Goal: Task Accomplishment & Management: Use online tool/utility

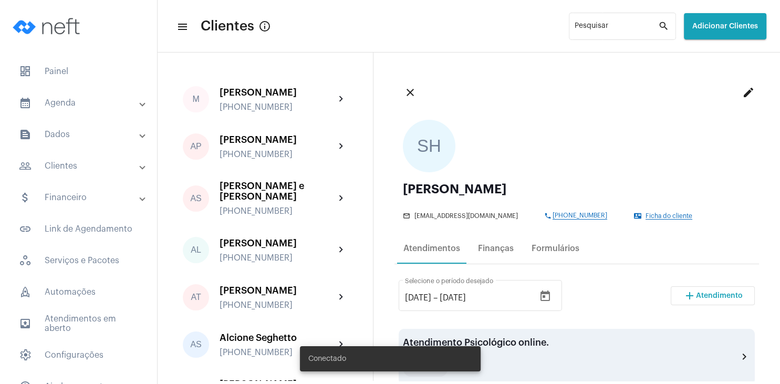
scroll to position [151, 0]
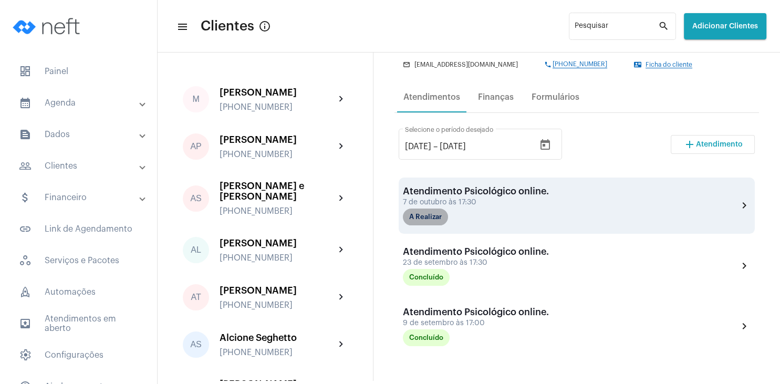
click at [430, 223] on mat-chip "A Realizar" at bounding box center [425, 217] width 45 height 17
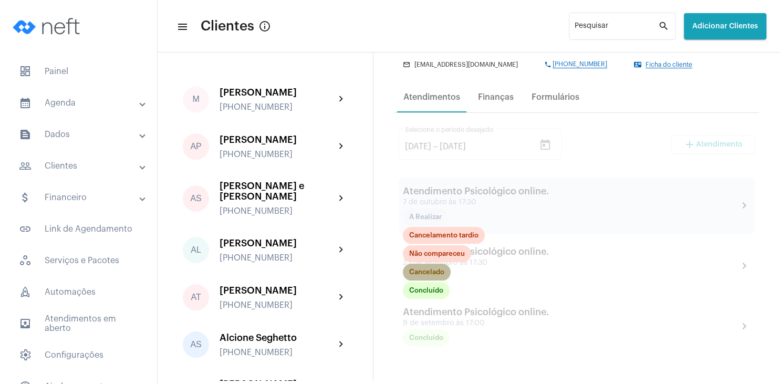
click at [435, 269] on mat-chip "Cancelado" at bounding box center [427, 272] width 48 height 17
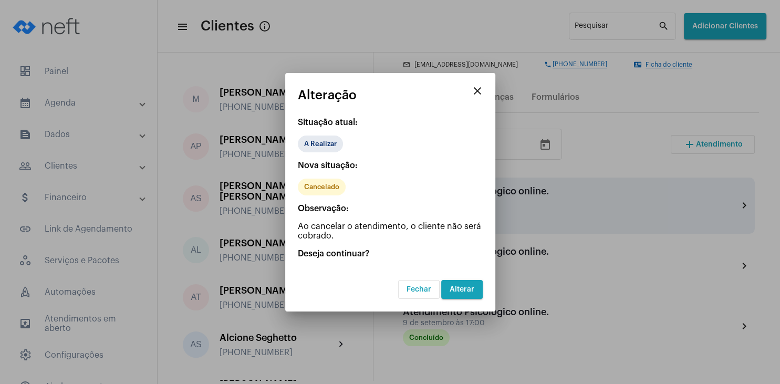
click at [473, 291] on span "Alterar" at bounding box center [462, 289] width 25 height 7
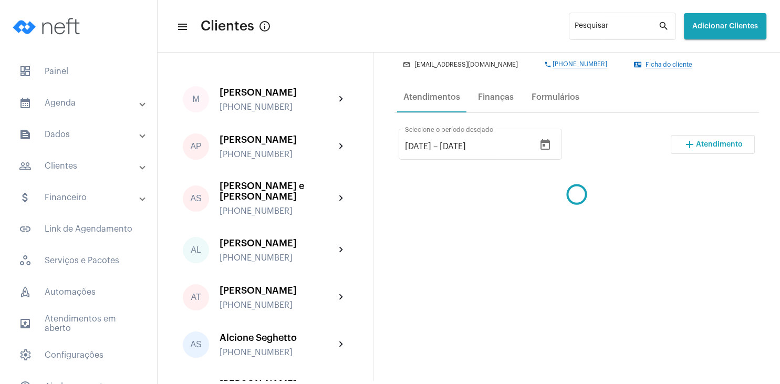
click at [715, 145] on span "Atendimento" at bounding box center [719, 144] width 47 height 7
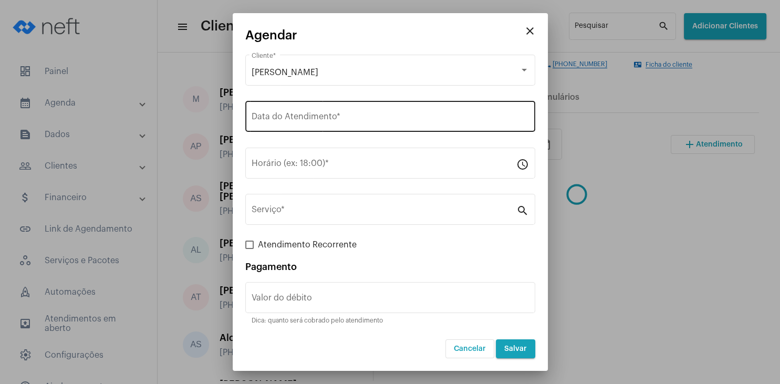
click at [322, 115] on input "Data do Atendimento *" at bounding box center [390, 118] width 277 height 9
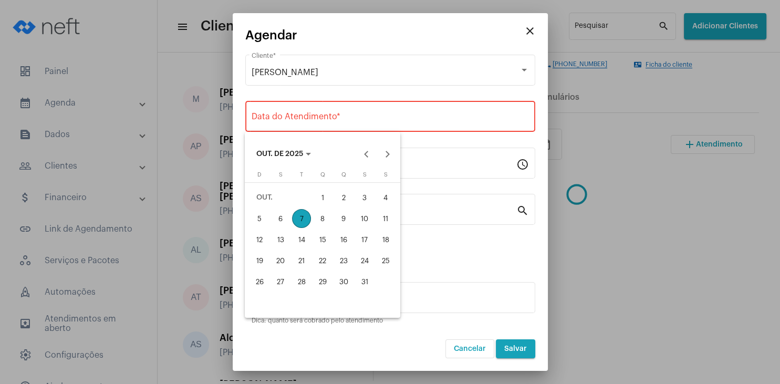
click at [304, 266] on div "21" at bounding box center [301, 260] width 19 height 19
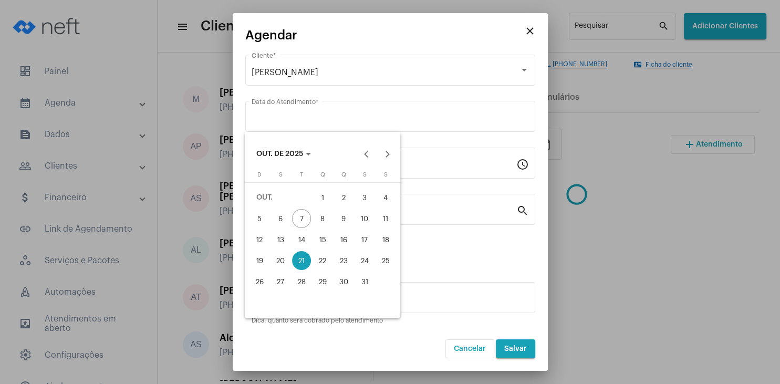
type input "[DATE]"
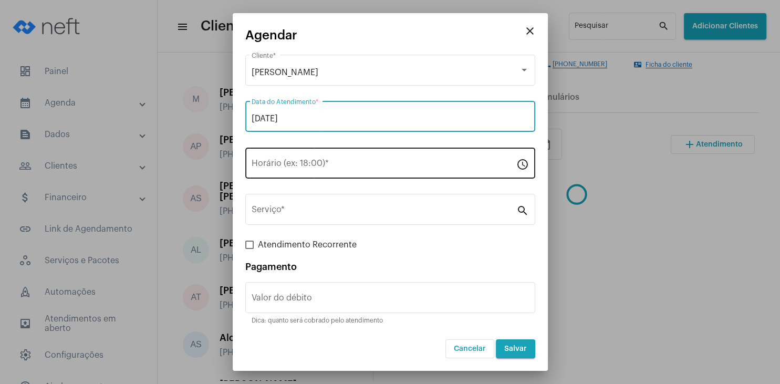
click at [294, 168] on input "Horário (ex: 18:00) *" at bounding box center [384, 165] width 265 height 9
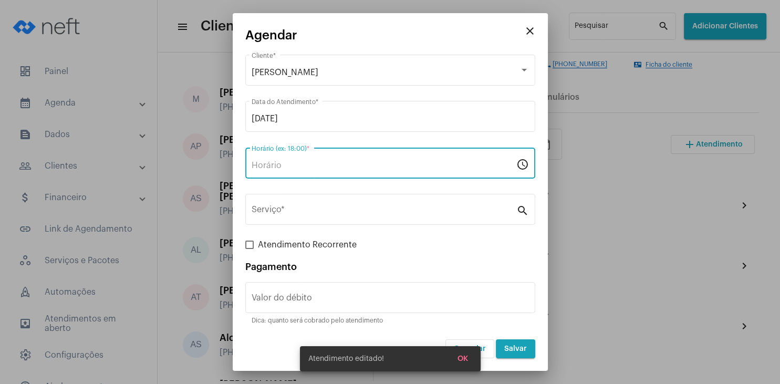
type input "17:30"
click at [291, 204] on div "Serviço *" at bounding box center [384, 208] width 265 height 33
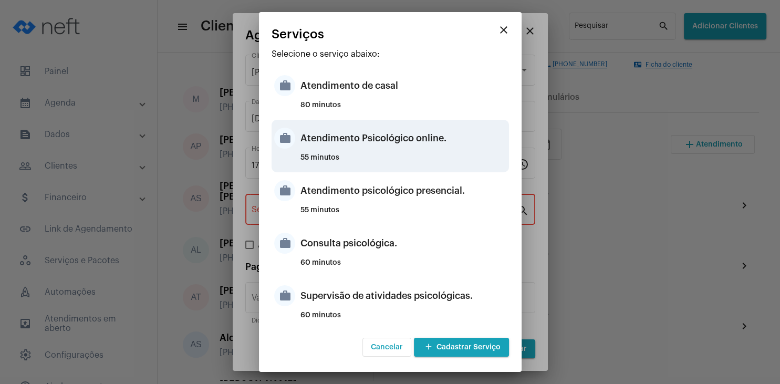
click at [416, 158] on div "55 minutos" at bounding box center [403, 162] width 206 height 16
type input "Atendimento Psicológico online."
type input "R$ 230"
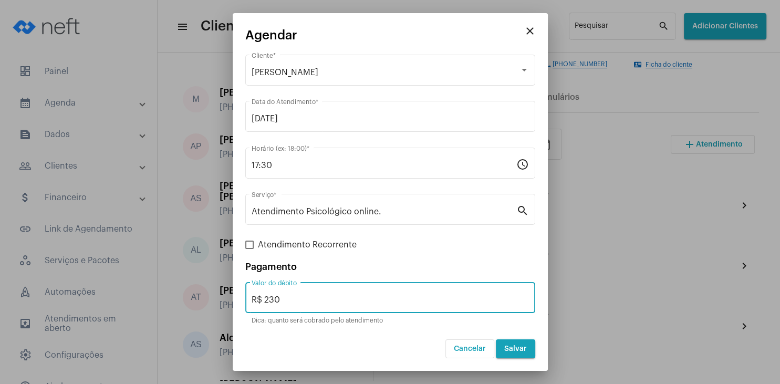
click at [306, 300] on input "R$ 230" at bounding box center [390, 299] width 277 height 9
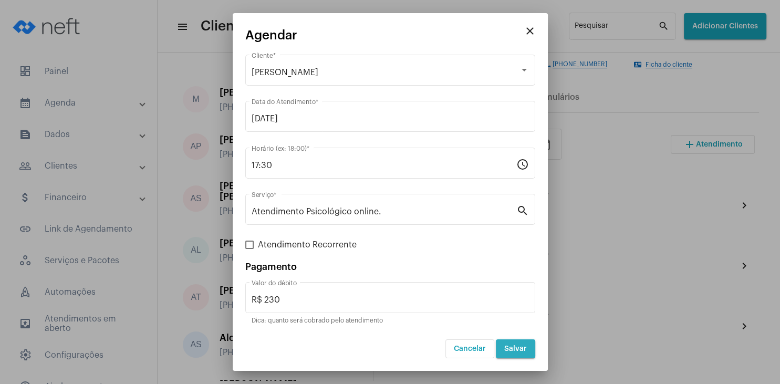
click at [521, 343] on button "Salvar" at bounding box center [515, 348] width 39 height 19
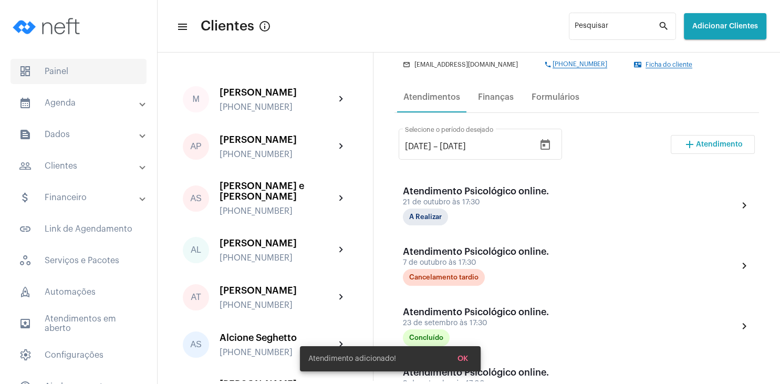
click at [80, 68] on span "dashboard Painel" at bounding box center [79, 71] width 136 height 25
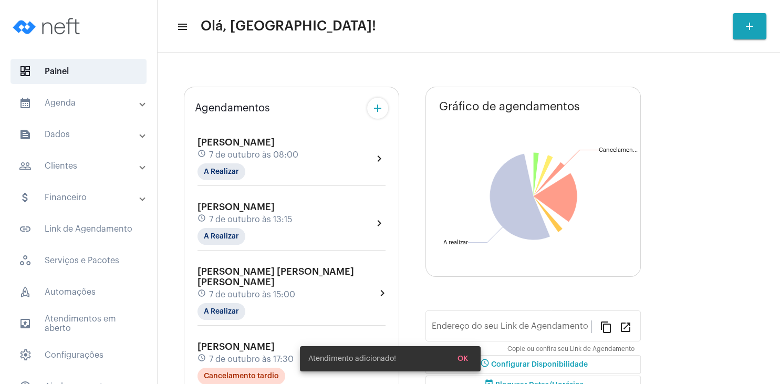
type input "[URL][DOMAIN_NAME][PERSON_NAME]"
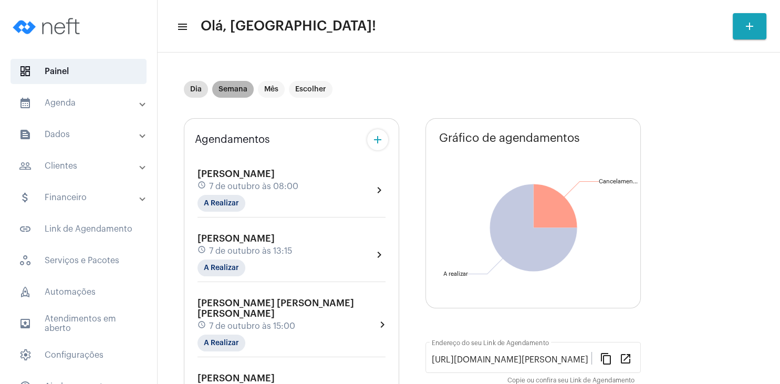
click at [236, 91] on mat-chip "Semana" at bounding box center [232, 89] width 41 height 17
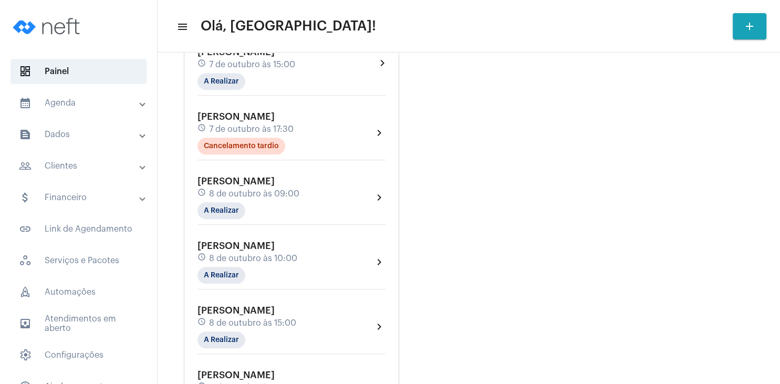
scroll to position [655, 0]
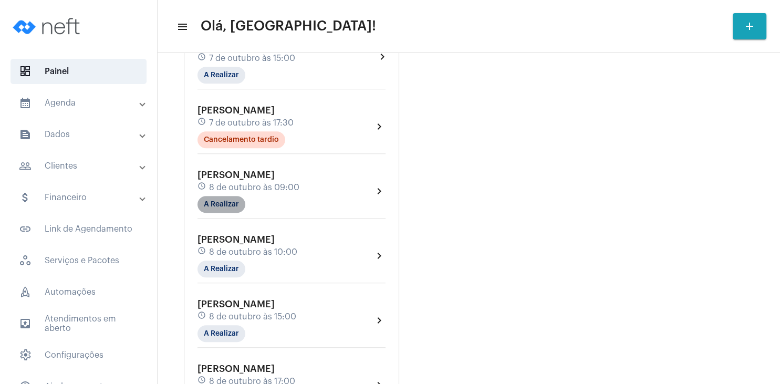
click at [233, 196] on mat-chip "A Realizar" at bounding box center [221, 204] width 48 height 17
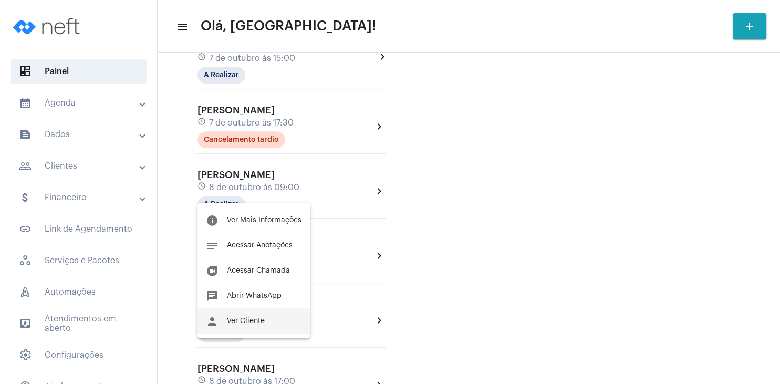
click at [255, 317] on button "person Ver Cliente" at bounding box center [253, 320] width 112 height 25
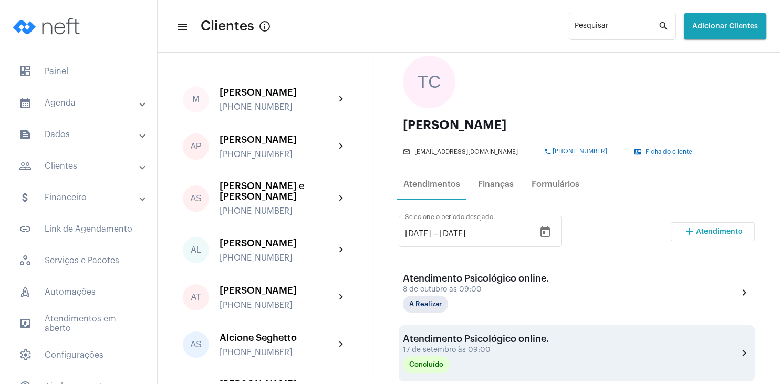
scroll to position [101, 0]
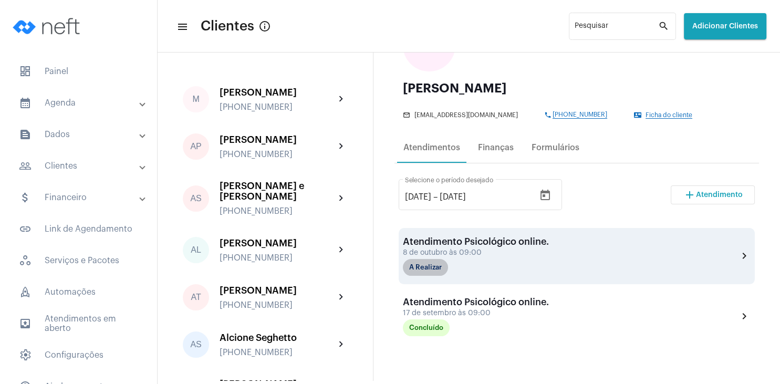
click at [419, 270] on mat-chip "A Realizar" at bounding box center [425, 267] width 45 height 17
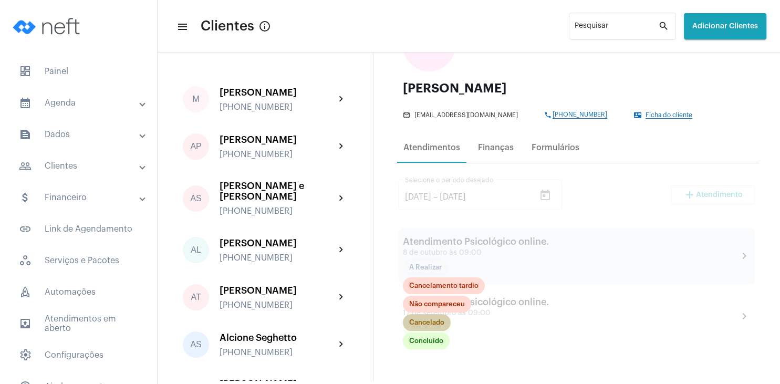
click at [428, 324] on mat-chip "Cancelado" at bounding box center [427, 322] width 48 height 17
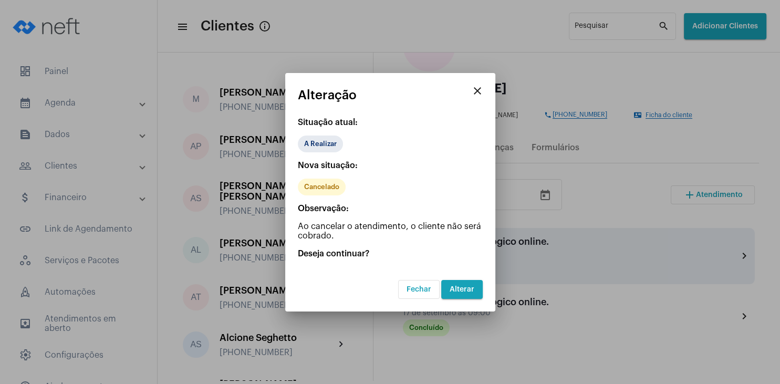
click at [466, 291] on span "Alterar" at bounding box center [462, 289] width 25 height 7
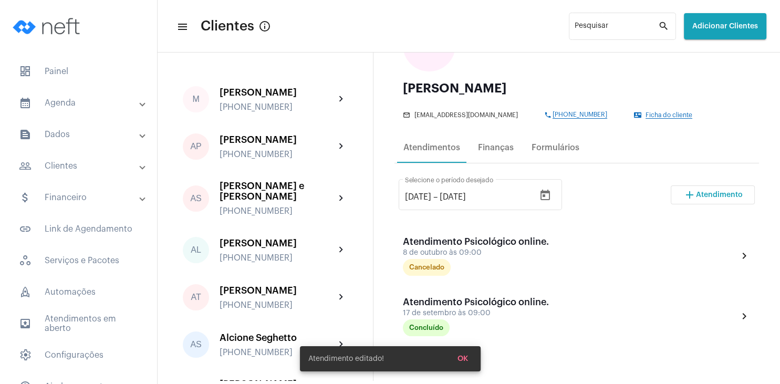
click at [711, 195] on span "Atendimento" at bounding box center [719, 194] width 47 height 7
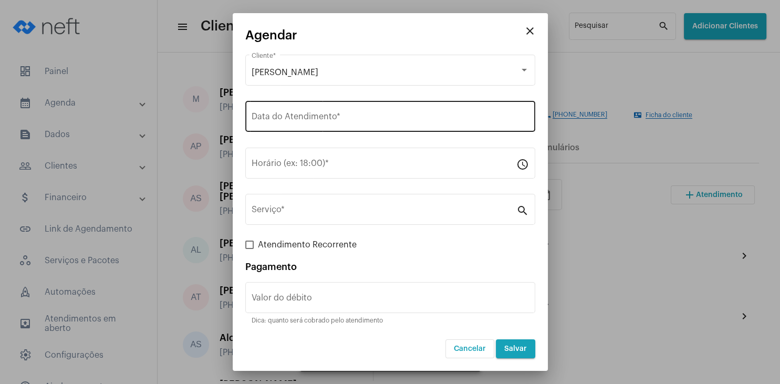
click at [294, 127] on div "Data do Atendimento *" at bounding box center [390, 115] width 277 height 33
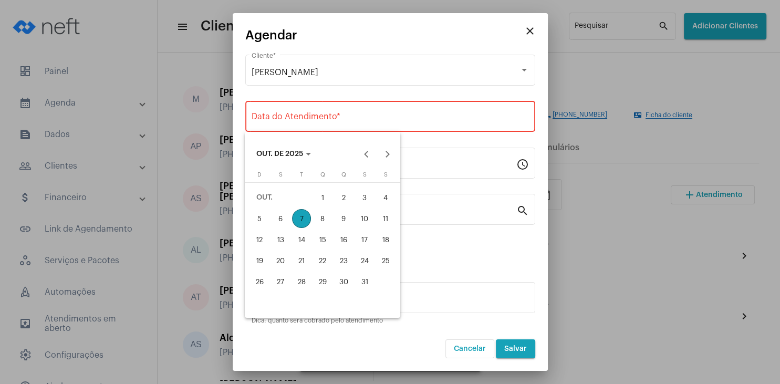
click at [304, 224] on div "7" at bounding box center [301, 218] width 19 height 19
type input "[DATE]"
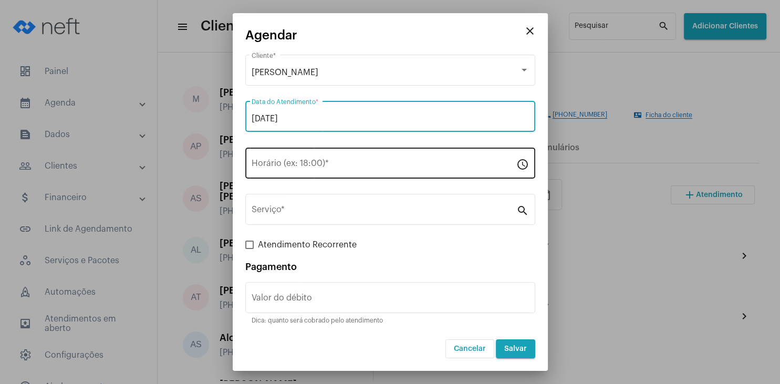
click at [293, 166] on input "Horário (ex: 18:00) *" at bounding box center [384, 165] width 265 height 9
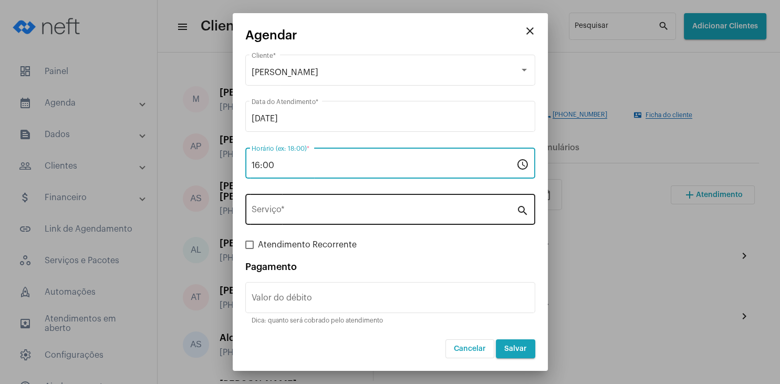
type input "16:00"
click at [290, 216] on input "Serviço *" at bounding box center [384, 211] width 265 height 9
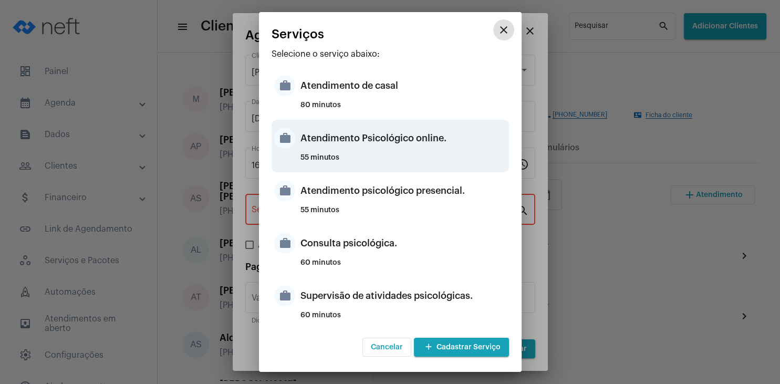
click at [418, 142] on div "Atendimento Psicológico online." at bounding box center [403, 138] width 206 height 32
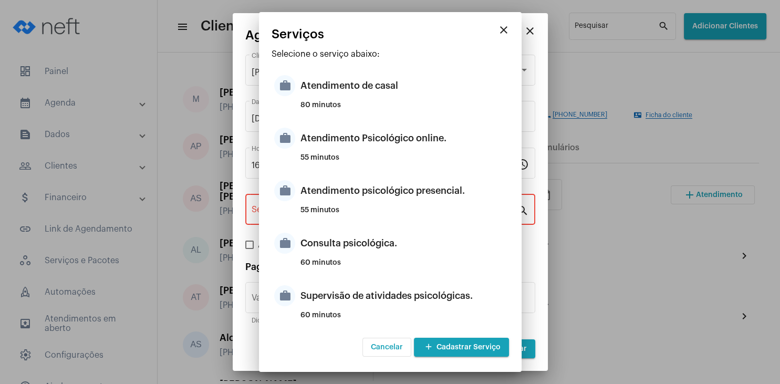
type input "Atendimento Psicológico online."
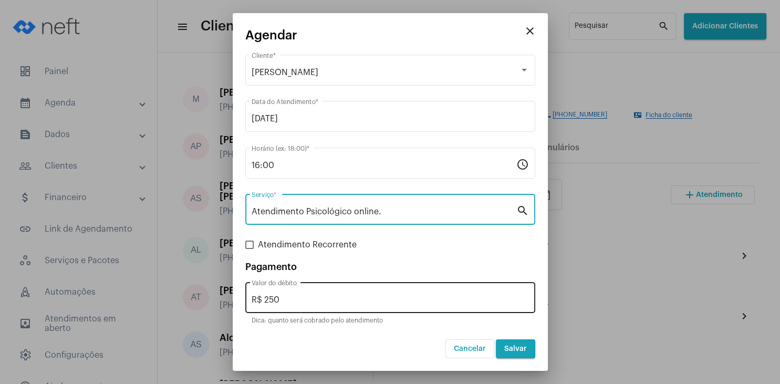
click at [284, 307] on div "R$ 250 Valor do débito" at bounding box center [390, 296] width 277 height 33
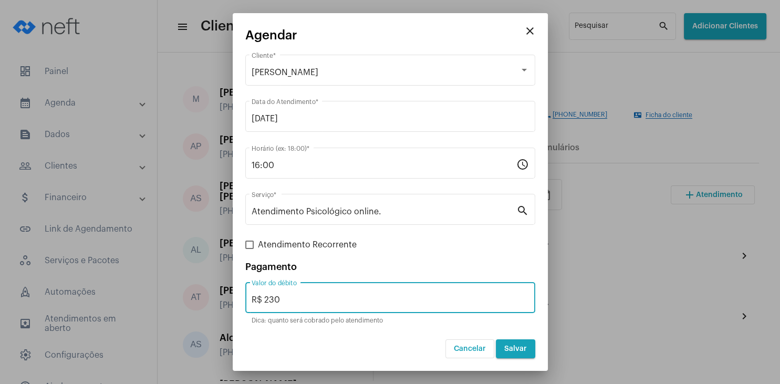
type input "R$ 230"
click at [512, 354] on button "Salvar" at bounding box center [515, 348] width 39 height 19
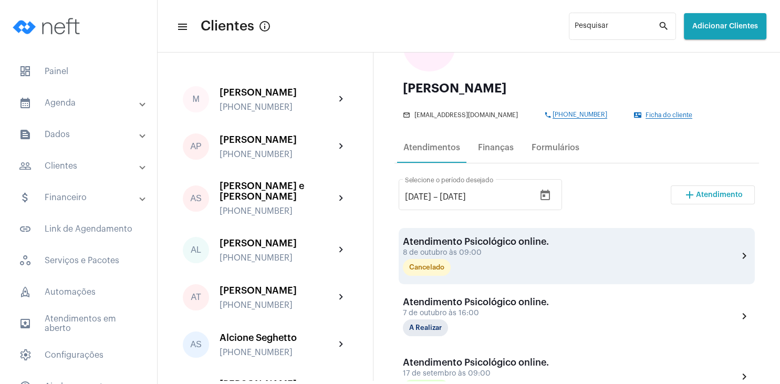
click at [482, 259] on div "Cancelado" at bounding box center [455, 267] width 105 height 17
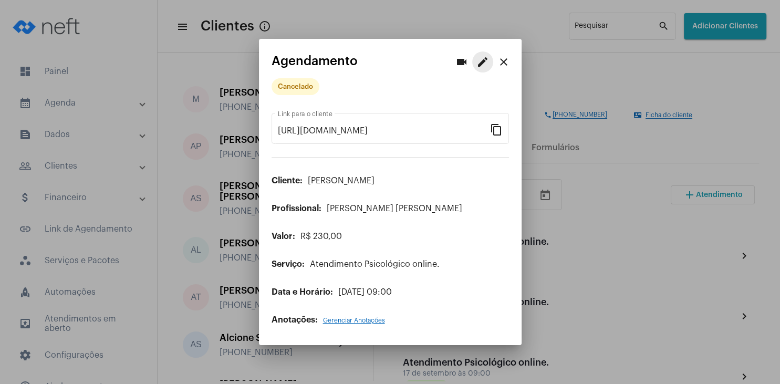
click at [484, 61] on mat-icon "edit" at bounding box center [482, 62] width 13 height 13
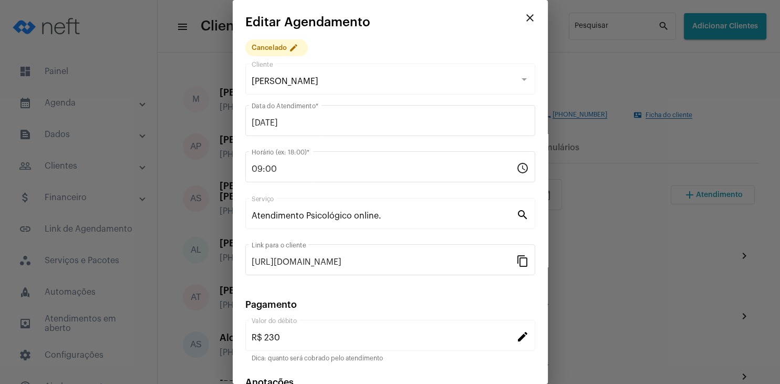
scroll to position [68, 0]
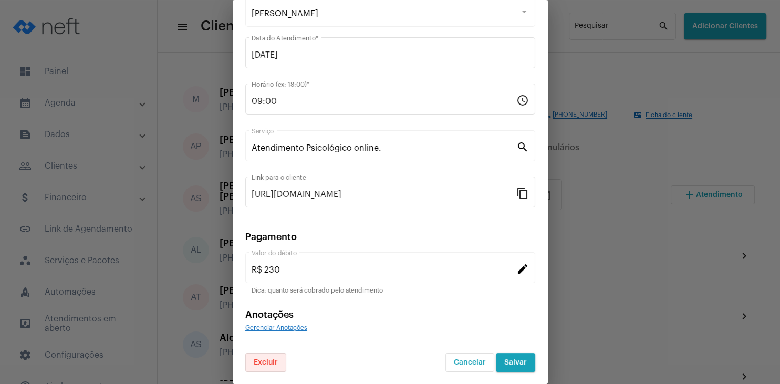
click at [269, 363] on span "Excluir" at bounding box center [266, 362] width 24 height 7
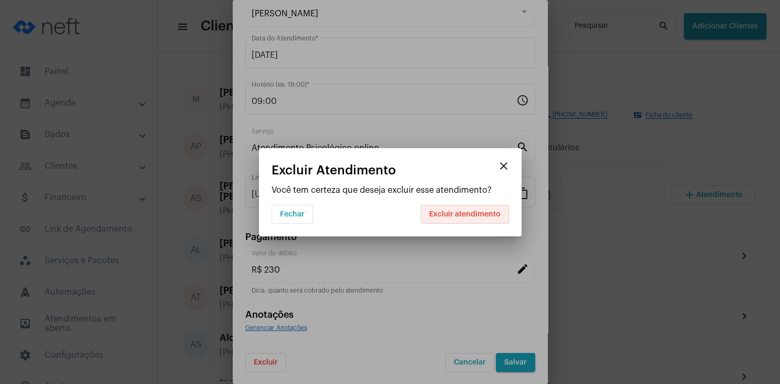
click at [475, 211] on span "Excluir atendimento" at bounding box center [464, 214] width 71 height 7
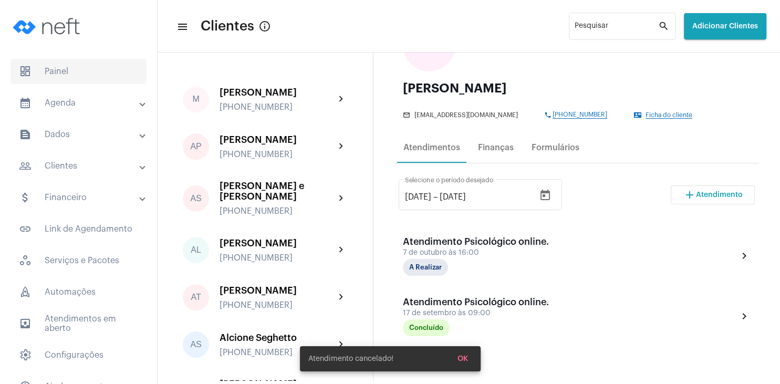
click at [51, 74] on span "dashboard Painel" at bounding box center [79, 71] width 136 height 25
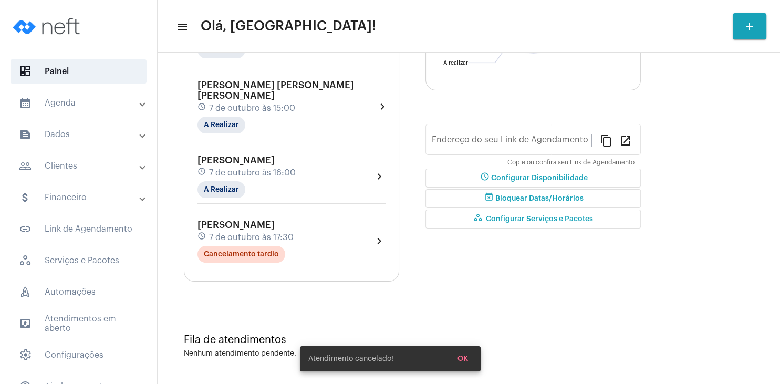
type input "[URL][DOMAIN_NAME][PERSON_NAME]"
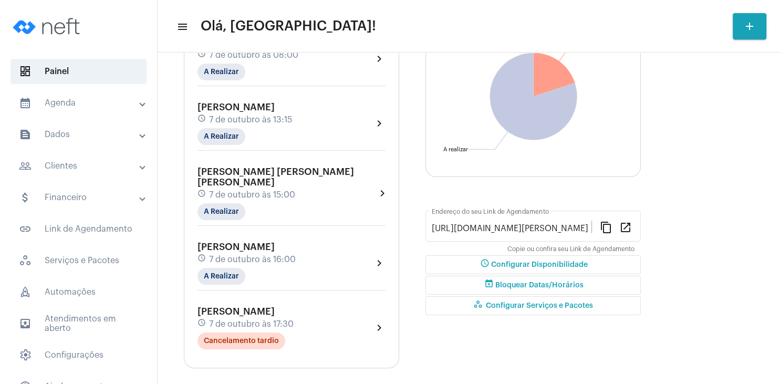
scroll to position [151, 0]
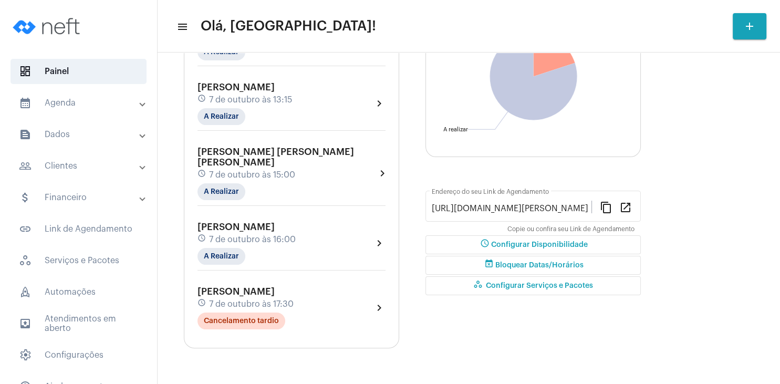
click at [239, 299] on span "7 de outubro às 17:30" at bounding box center [251, 303] width 85 height 9
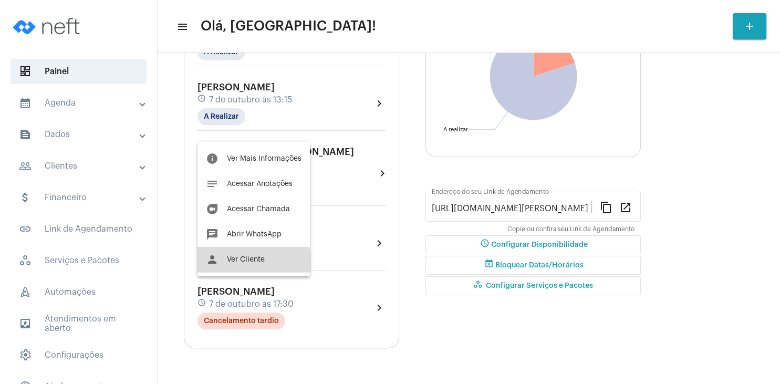
click at [251, 262] on span "Ver Cliente" at bounding box center [246, 259] width 38 height 7
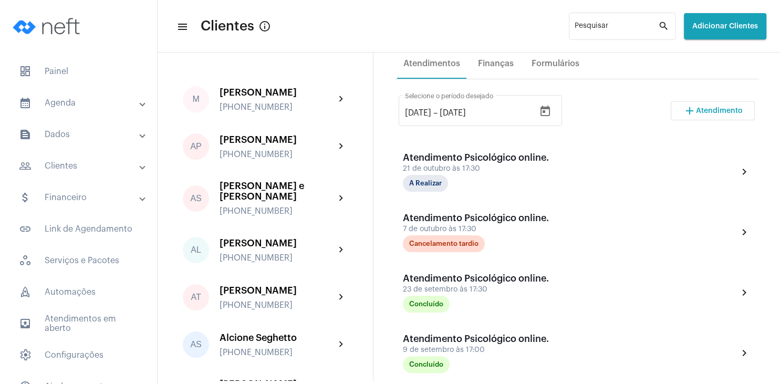
scroll to position [252, 0]
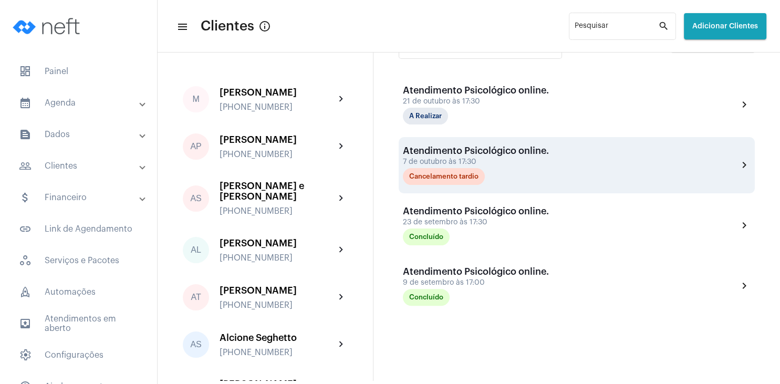
click at [442, 161] on div "7 de outubro às 17:30" at bounding box center [476, 162] width 146 height 8
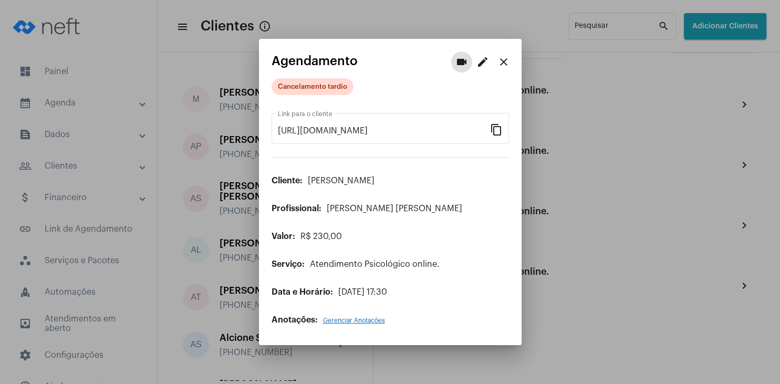
click at [507, 61] on mat-icon "close" at bounding box center [503, 62] width 13 height 13
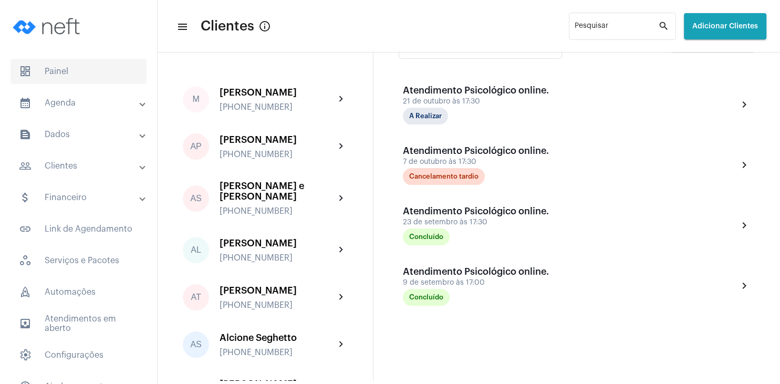
click at [60, 77] on span "dashboard Painel" at bounding box center [79, 71] width 136 height 25
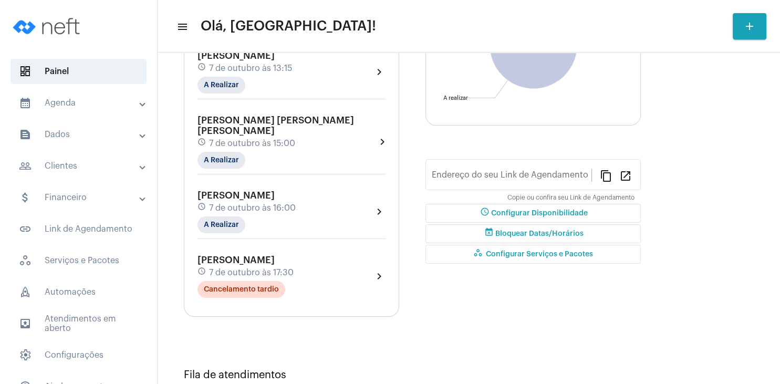
type input "[URL][DOMAIN_NAME][PERSON_NAME]"
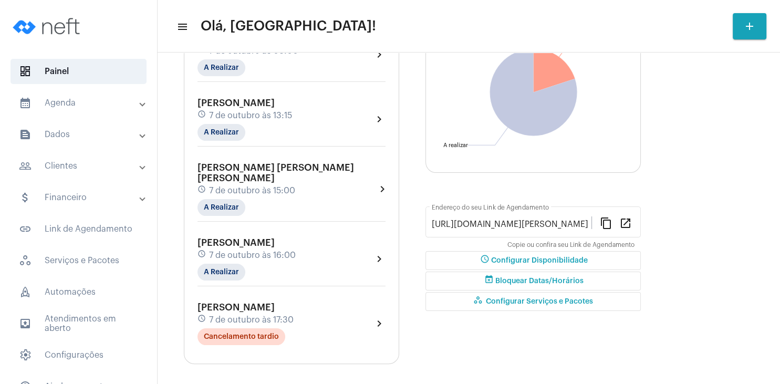
scroll to position [151, 0]
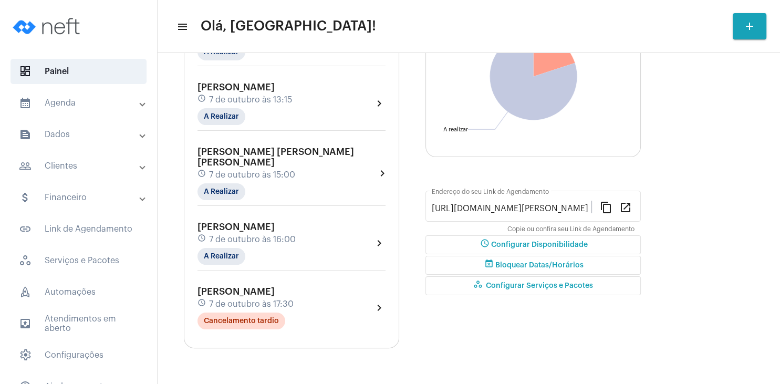
click at [250, 287] on span "[PERSON_NAME]" at bounding box center [235, 291] width 77 height 9
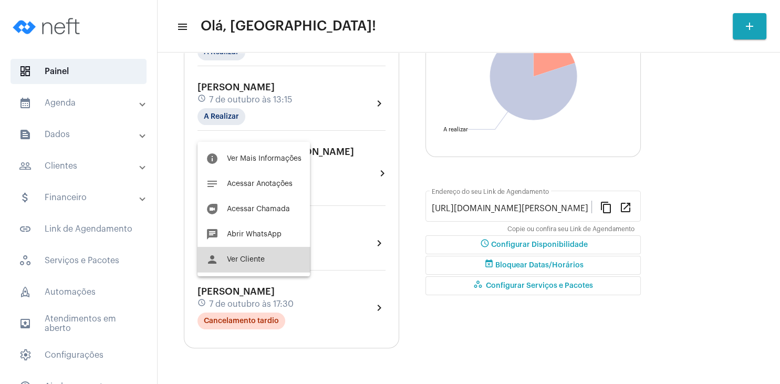
click at [263, 264] on button "person Ver Cliente" at bounding box center [253, 259] width 112 height 25
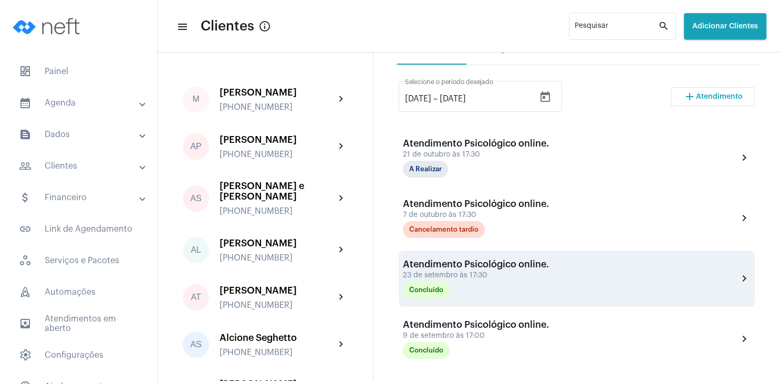
scroll to position [202, 0]
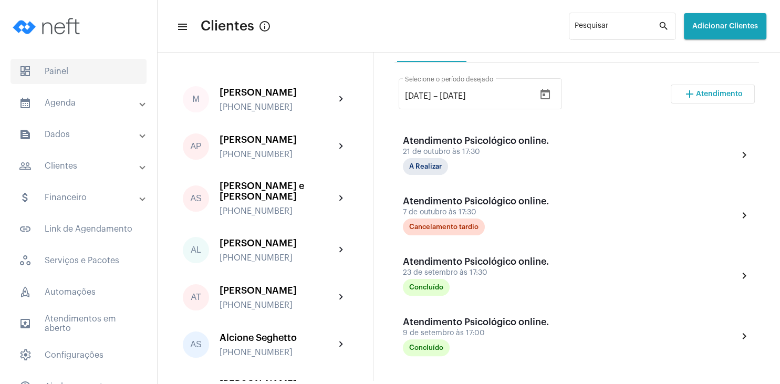
click at [63, 71] on span "dashboard Painel" at bounding box center [79, 71] width 136 height 25
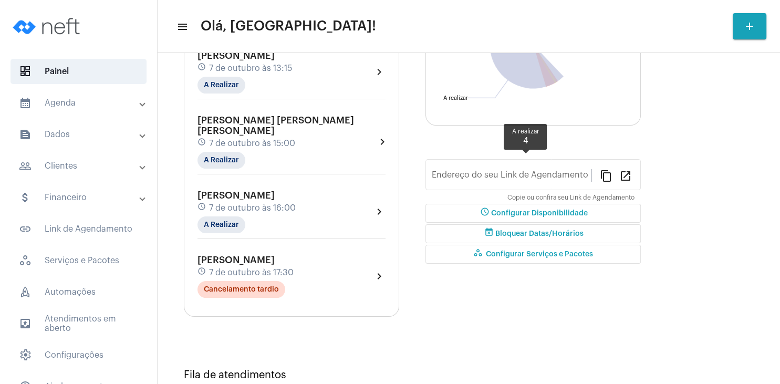
type input "[URL][DOMAIN_NAME][PERSON_NAME]"
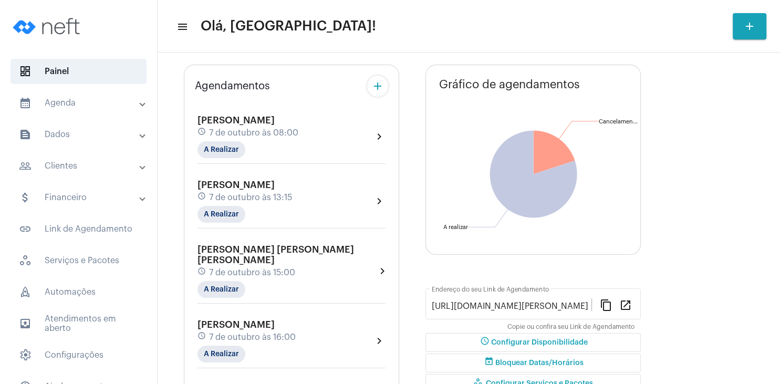
scroll to position [50, 0]
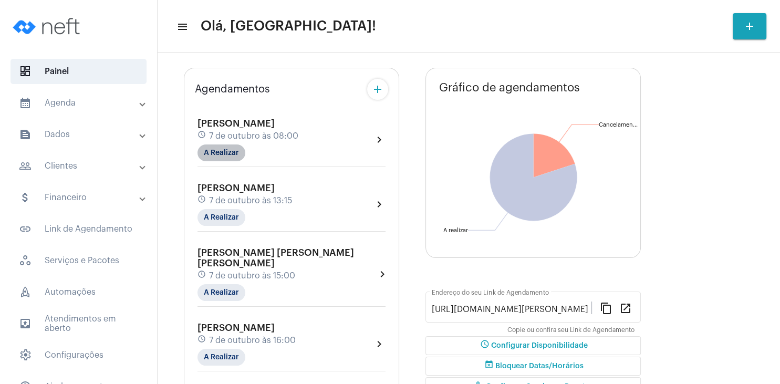
click at [239, 156] on mat-chip "A Realizar" at bounding box center [221, 152] width 48 height 17
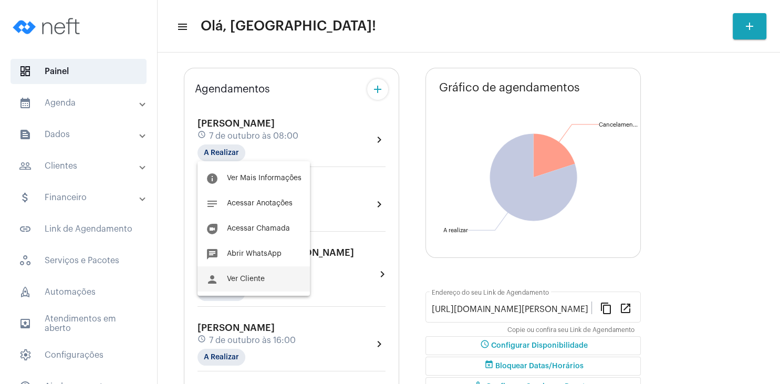
click at [254, 277] on span "Ver Cliente" at bounding box center [246, 278] width 38 height 7
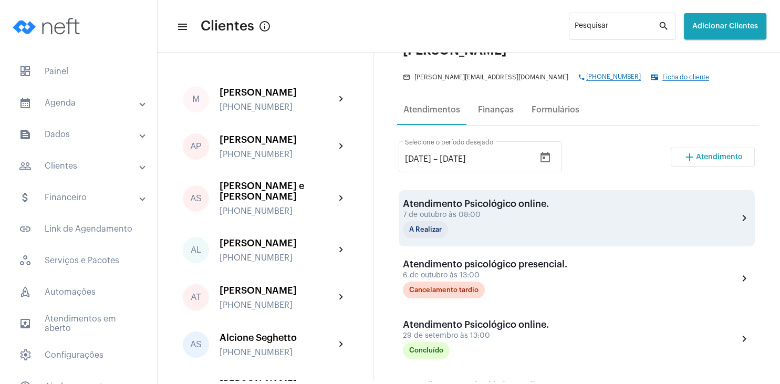
scroll to position [202, 0]
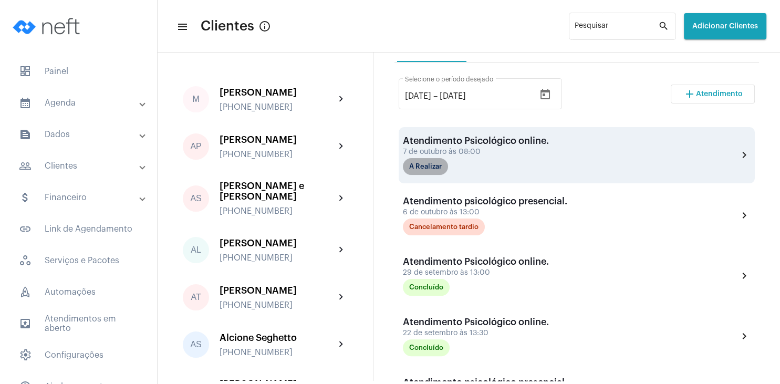
click at [408, 167] on mat-chip "A Realizar" at bounding box center [425, 166] width 45 height 17
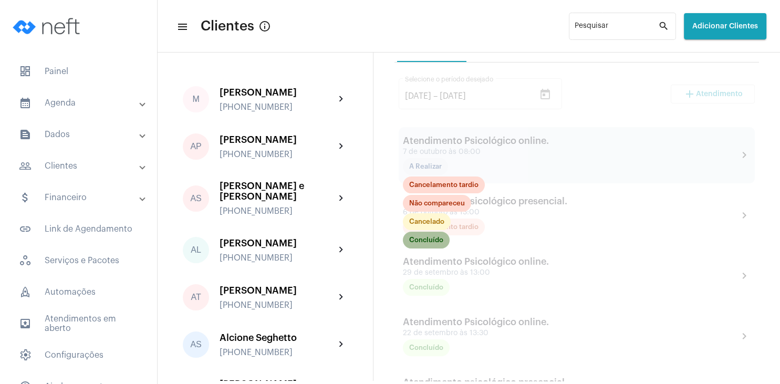
click at [434, 236] on mat-chip "Concluído" at bounding box center [426, 240] width 47 height 17
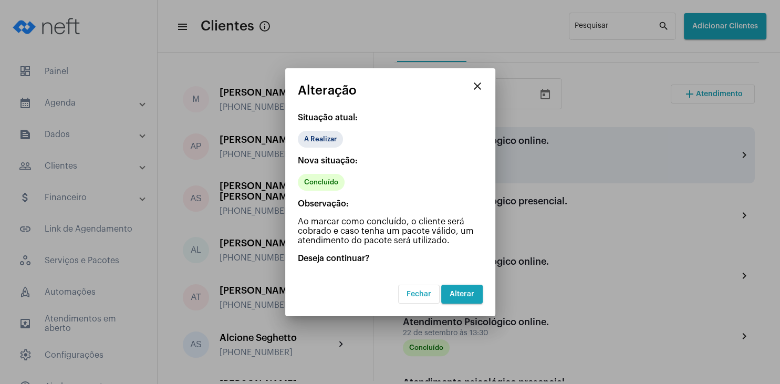
click at [463, 296] on span "Alterar" at bounding box center [462, 293] width 25 height 7
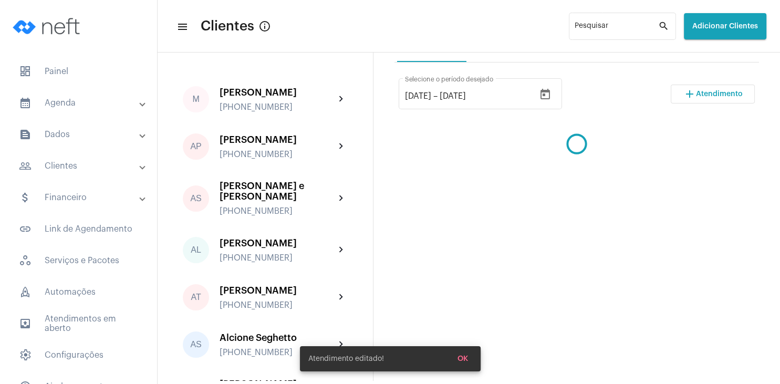
click at [711, 100] on button "add Atendimento" at bounding box center [713, 94] width 84 height 19
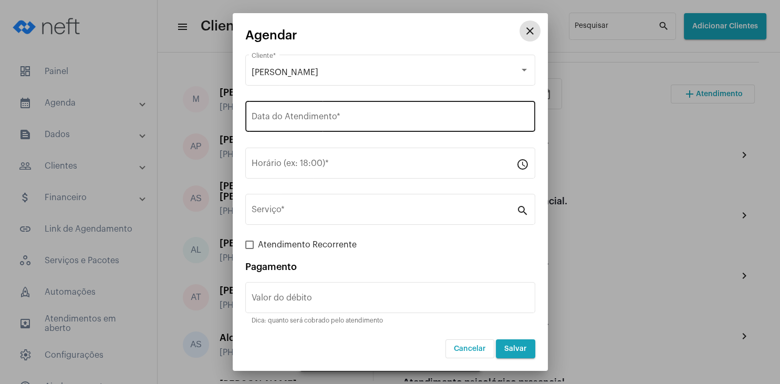
click at [324, 114] on input "Data do Atendimento *" at bounding box center [390, 118] width 277 height 9
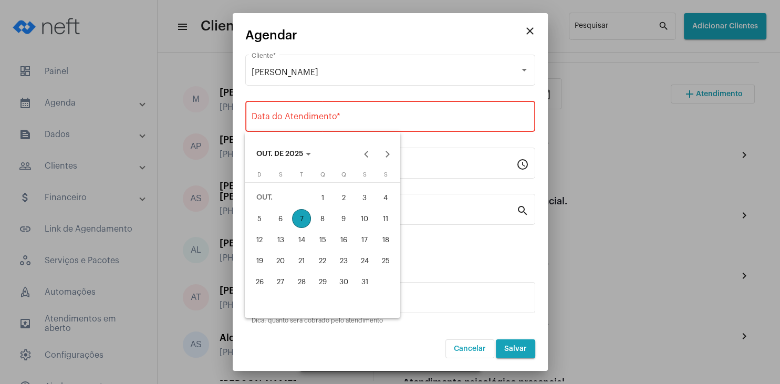
click at [283, 241] on div "13" at bounding box center [280, 239] width 19 height 19
type input "[DATE]"
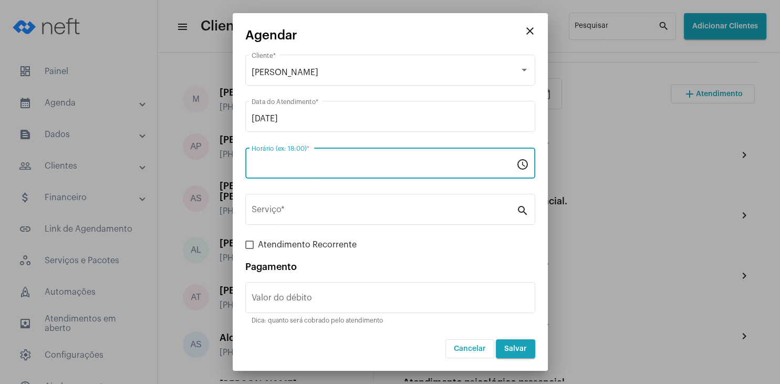
click at [284, 166] on input "Horário (ex: 18:00) *" at bounding box center [384, 165] width 265 height 9
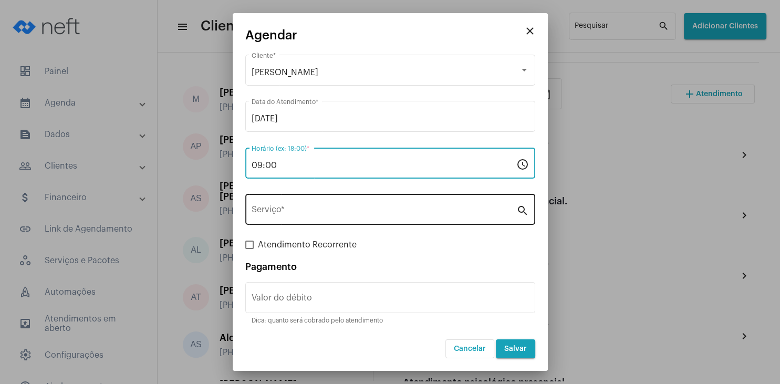
type input "09:00"
click at [257, 211] on input "Serviço *" at bounding box center [384, 211] width 265 height 9
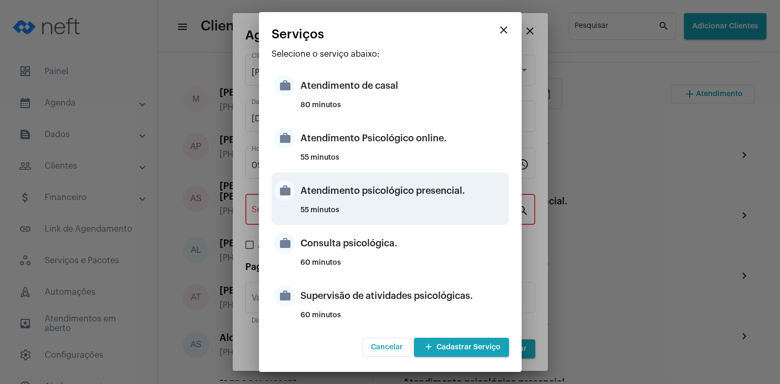
click at [421, 200] on div "Atendimento psicológico presencial." at bounding box center [403, 191] width 206 height 32
type input "Atendimento psicológico presencial."
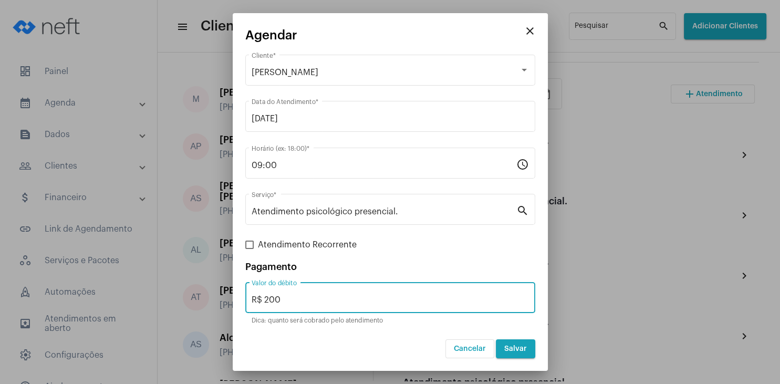
click at [306, 304] on input "R$ 200" at bounding box center [390, 299] width 277 height 9
type input "R$ 0"
click at [517, 353] on button "Salvar" at bounding box center [515, 348] width 39 height 19
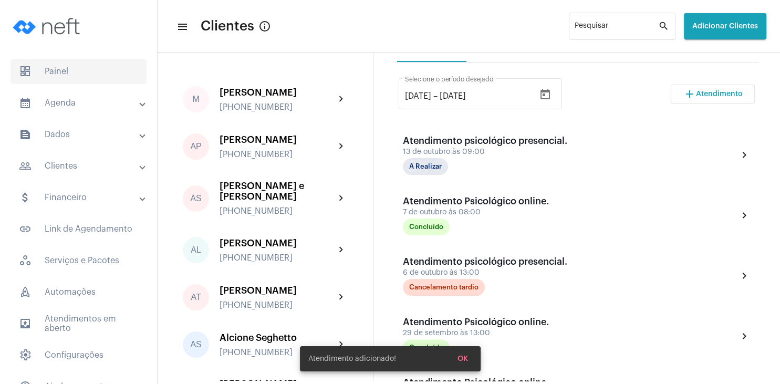
click at [45, 74] on span "dashboard Painel" at bounding box center [79, 71] width 136 height 25
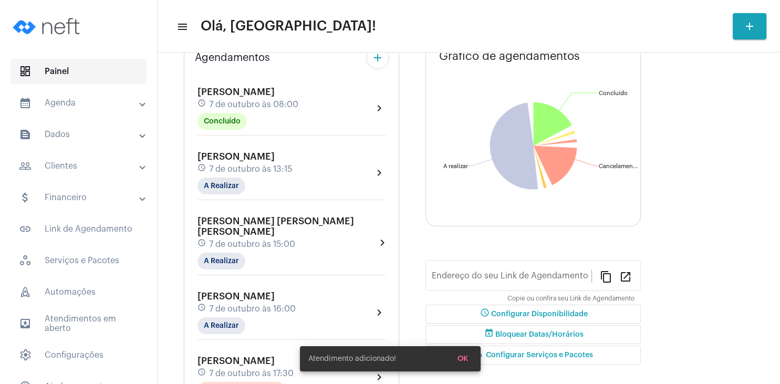
type input "[URL][DOMAIN_NAME][PERSON_NAME]"
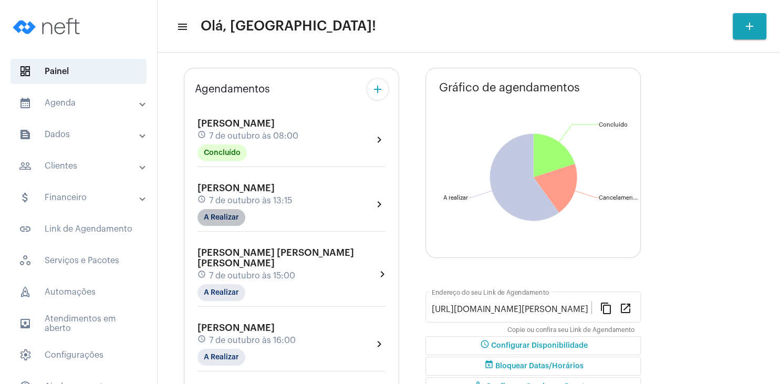
click at [230, 226] on mat-chip "A Realizar" at bounding box center [221, 217] width 48 height 17
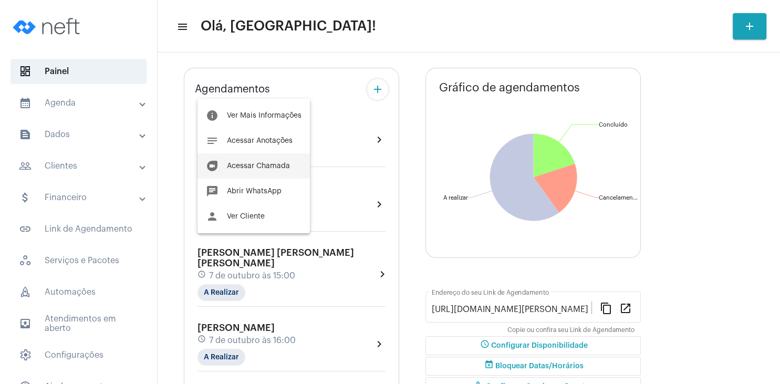
click at [278, 166] on span "Acessar Chamada" at bounding box center [258, 165] width 63 height 7
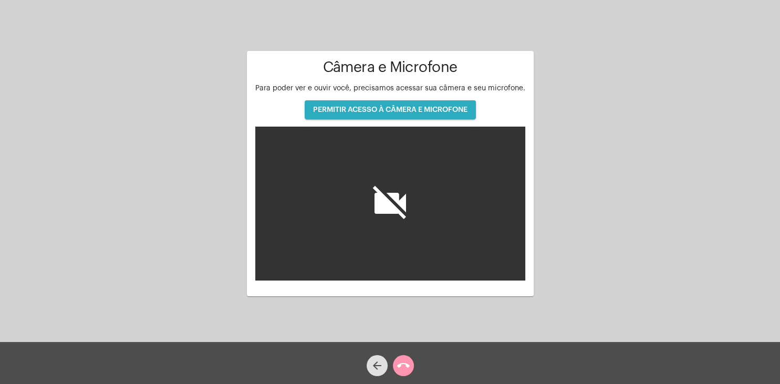
click at [362, 103] on button "PERMITIR ACESSO À CÂMERA E MICROFONE" at bounding box center [390, 109] width 171 height 19
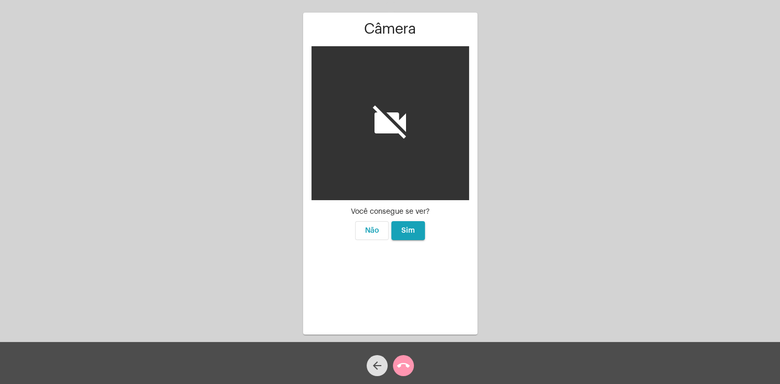
click at [404, 236] on button "Sim" at bounding box center [408, 230] width 34 height 19
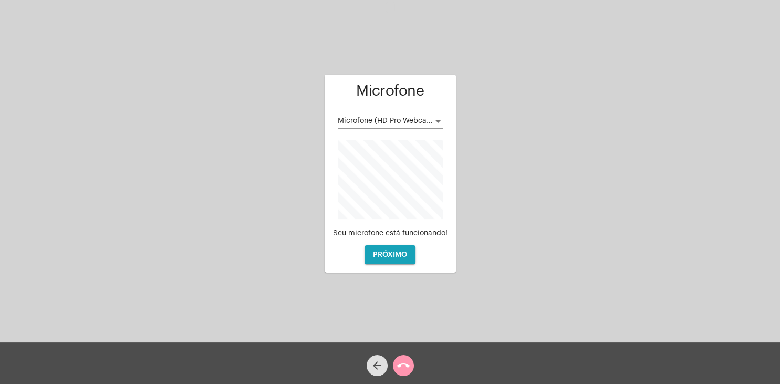
click at [419, 120] on span "Microfone (HD Pro Webcam C920)" at bounding box center [398, 120] width 120 height 7
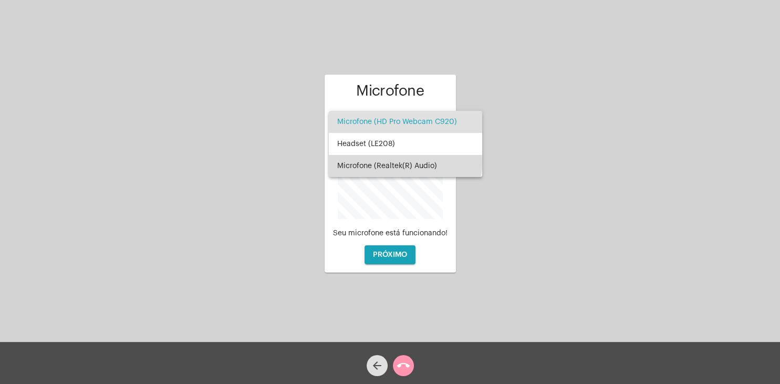
click at [402, 163] on span "Microfone (Realtek(R) Audio)" at bounding box center [405, 166] width 137 height 22
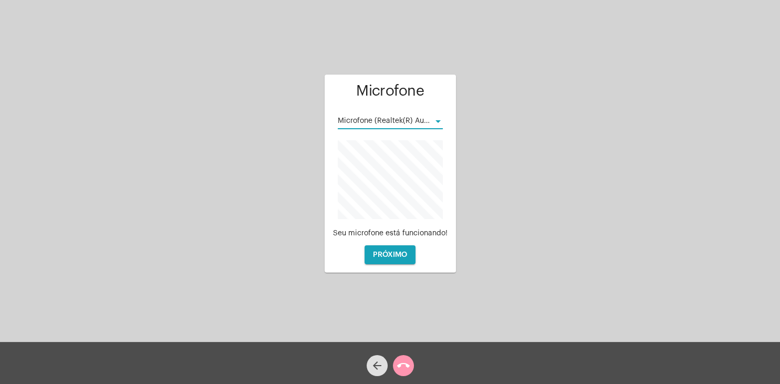
click at [392, 257] on span "PRÓXIMO" at bounding box center [390, 254] width 34 height 7
